Goal: Obtain resource: Download file/media

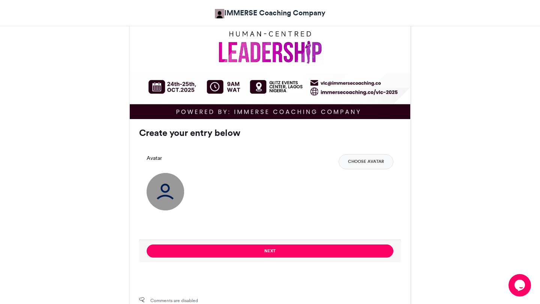
scroll to position [468, 0]
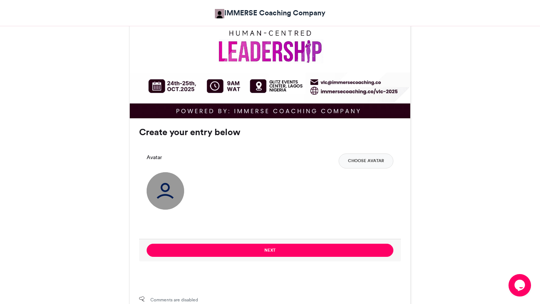
click at [171, 202] on img at bounding box center [165, 190] width 37 height 37
click at [380, 162] on button "Choose Avatar" at bounding box center [365, 161] width 55 height 15
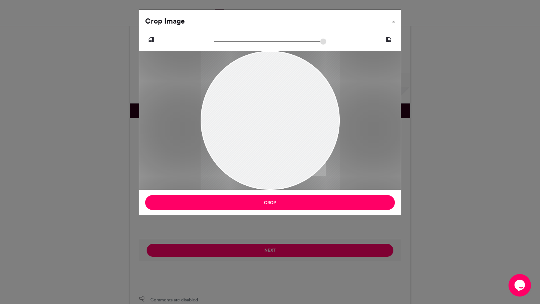
click at [298, 144] on div at bounding box center [269, 121] width 139 height 174
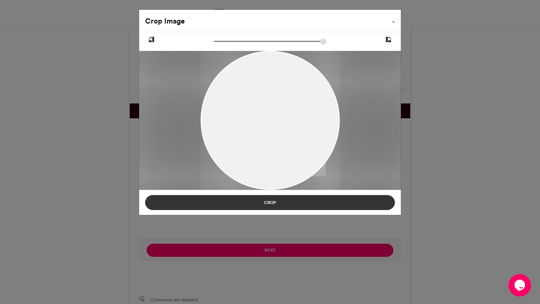
drag, startPoint x: 255, startPoint y: 189, endPoint x: 256, endPoint y: 197, distance: 8.3
click at [256, 197] on div "Crop Image × Crop" at bounding box center [270, 112] width 262 height 206
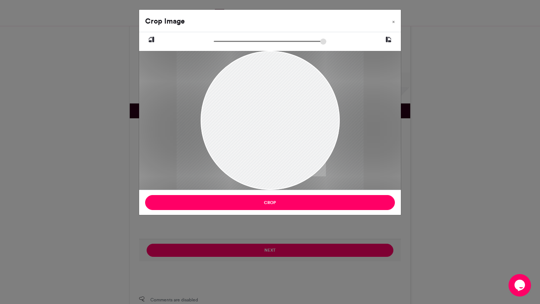
drag, startPoint x: 216, startPoint y: 39, endPoint x: 222, endPoint y: 39, distance: 6.0
type input "******"
click at [222, 39] on input "zoom" at bounding box center [270, 41] width 112 height 7
drag, startPoint x: 262, startPoint y: 72, endPoint x: 266, endPoint y: 78, distance: 6.2
click at [266, 78] on div at bounding box center [274, 136] width 188 height 235
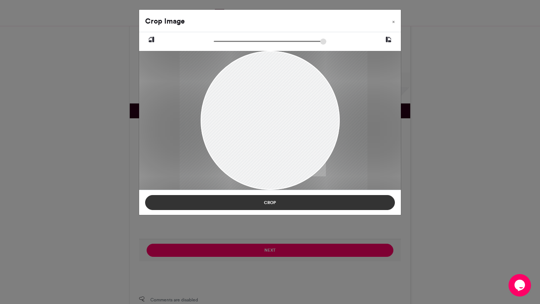
click at [278, 202] on button "Crop" at bounding box center [270, 202] width 250 height 15
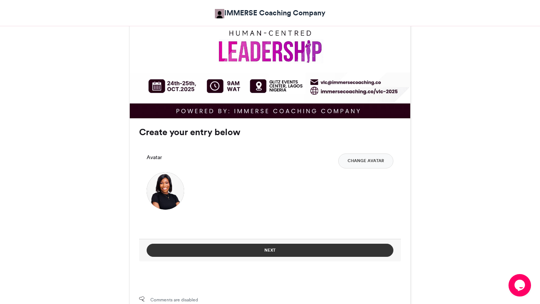
click at [285, 251] on button "Next" at bounding box center [270, 250] width 247 height 13
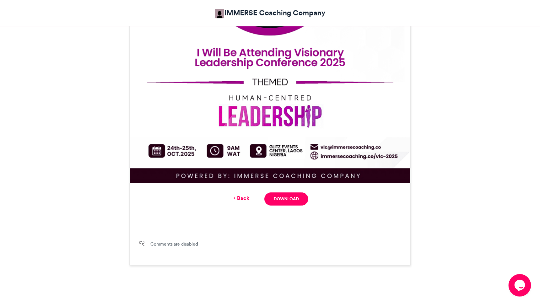
scroll to position [410, 0]
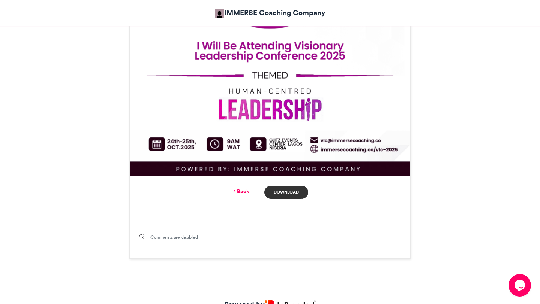
click at [291, 190] on link "Download" at bounding box center [286, 192] width 44 height 13
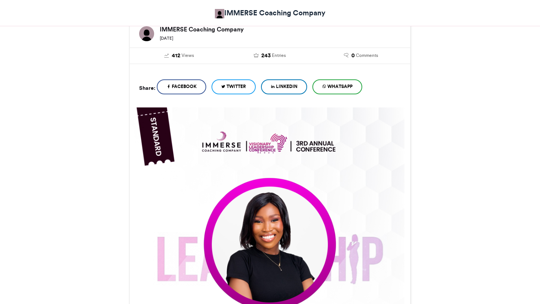
scroll to position [47, 0]
